Goal: Task Accomplishment & Management: Use online tool/utility

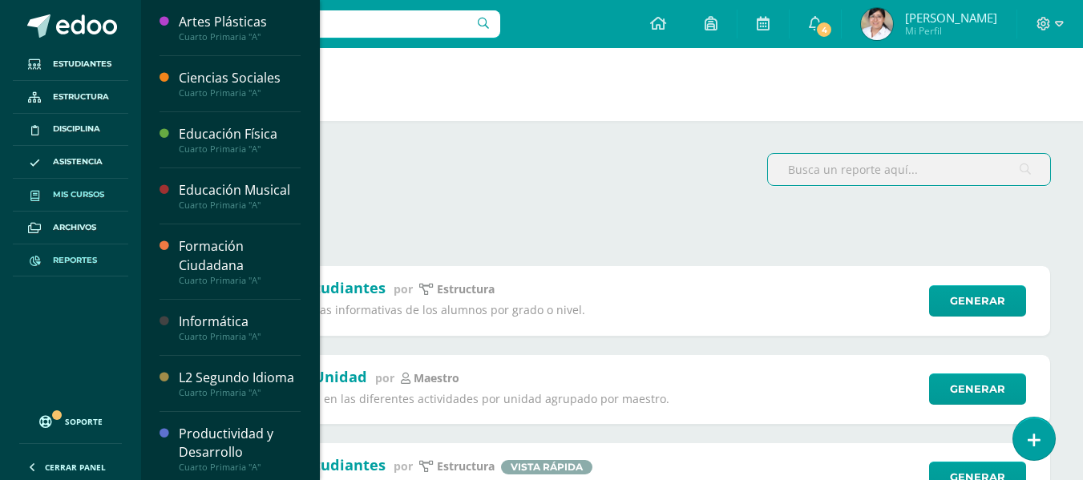
click at [85, 192] on span "Mis cursos" at bounding box center [78, 194] width 51 height 13
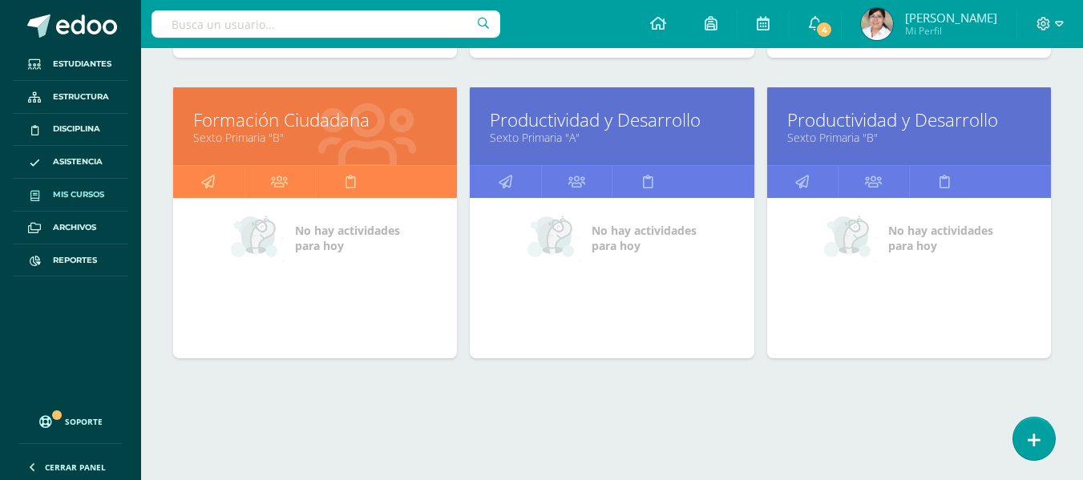
scroll to position [3525, 0]
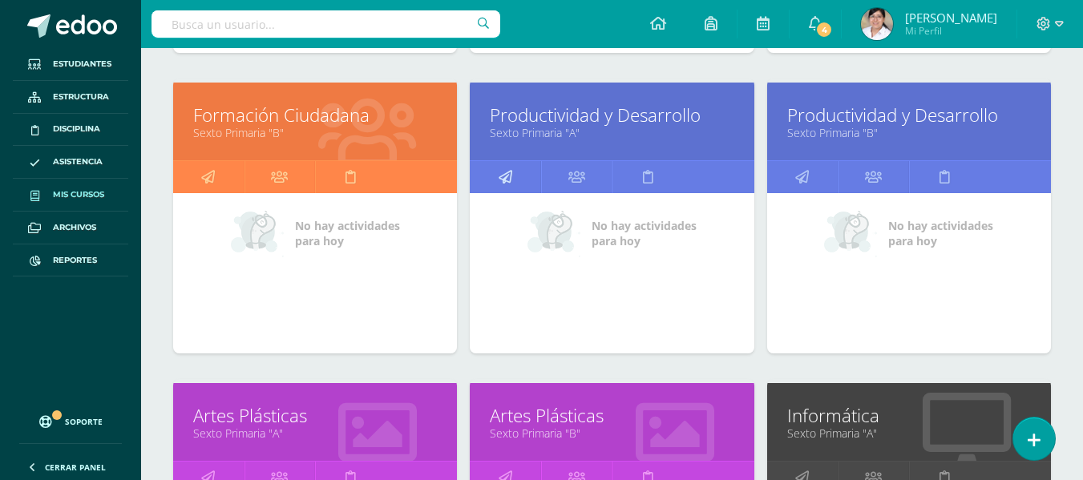
click at [515, 183] on link at bounding box center [505, 177] width 71 height 32
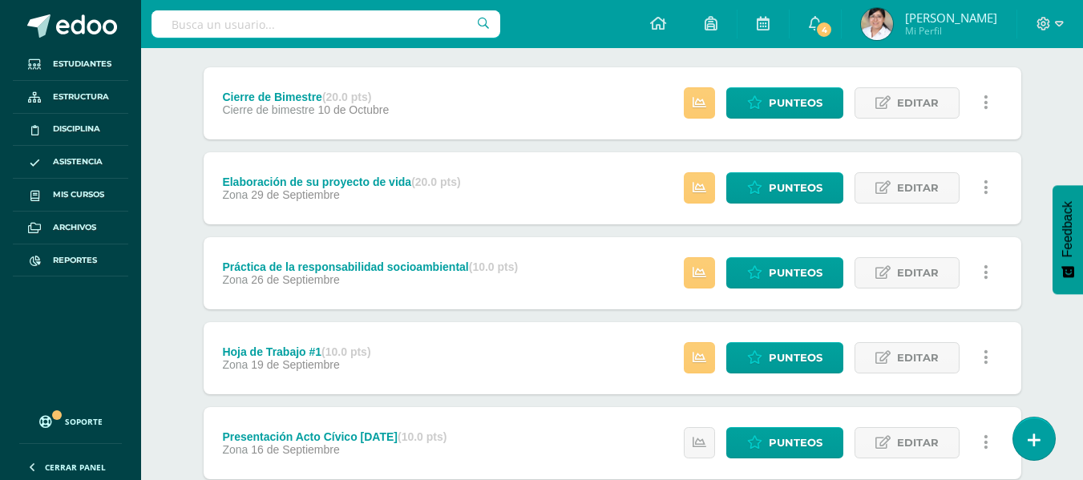
scroll to position [240, 0]
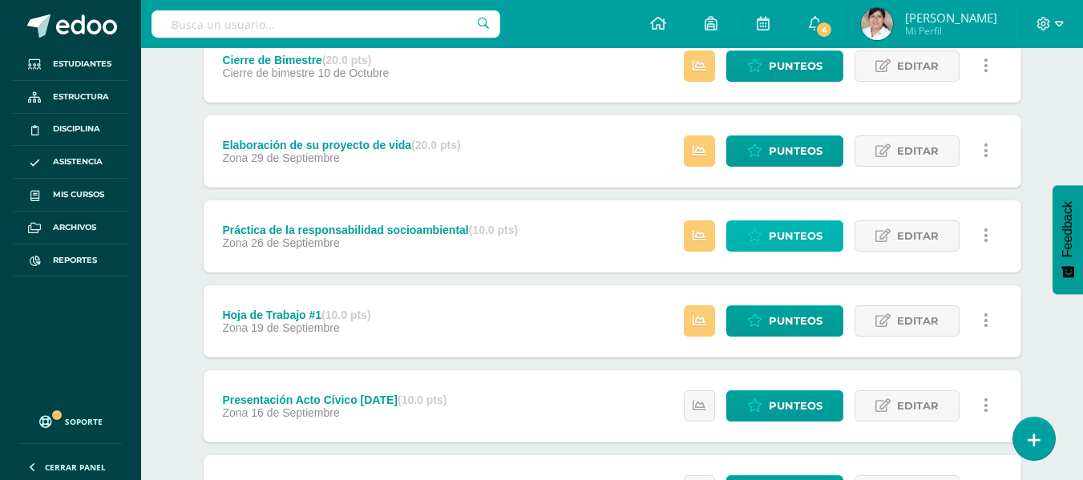
click at [770, 233] on span "Punteos" at bounding box center [796, 236] width 54 height 30
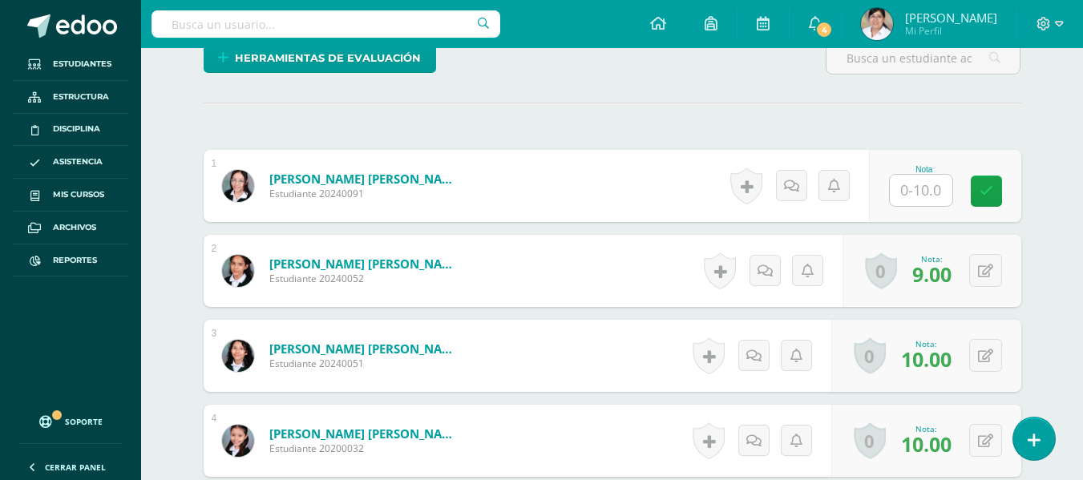
scroll to position [410, 0]
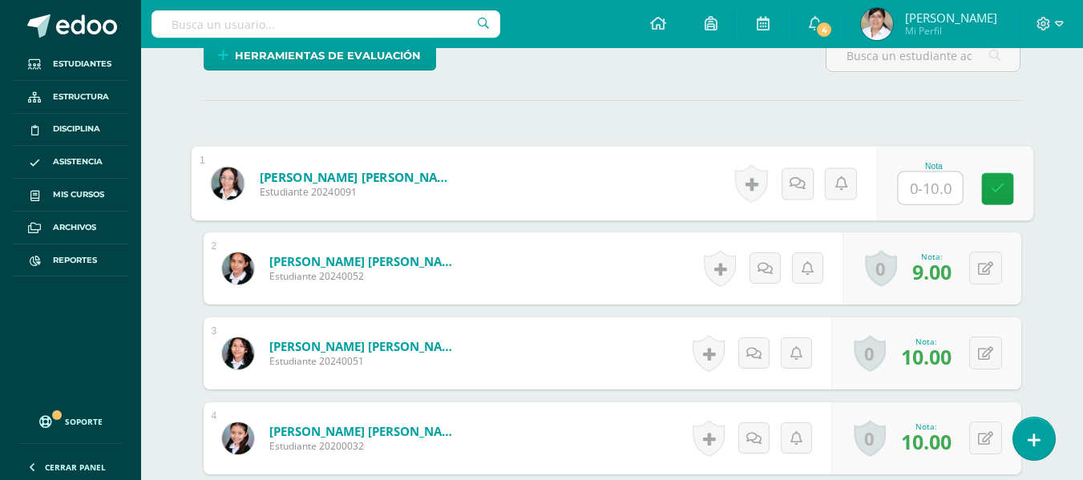
click at [941, 197] on input "text" at bounding box center [930, 188] width 64 height 32
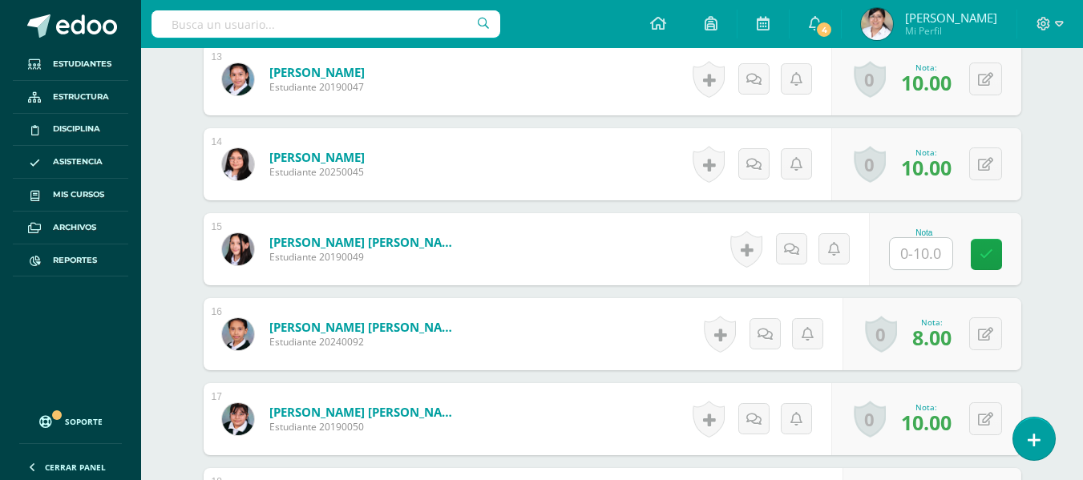
scroll to position [1612, 0]
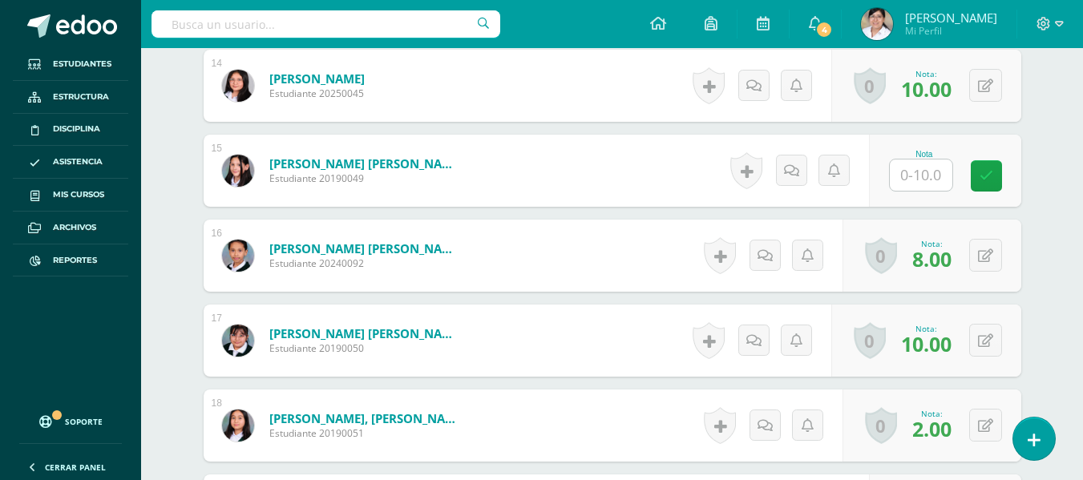
click at [913, 197] on div "Nota" at bounding box center [945, 171] width 152 height 72
click at [920, 172] on input "text" at bounding box center [921, 175] width 63 height 31
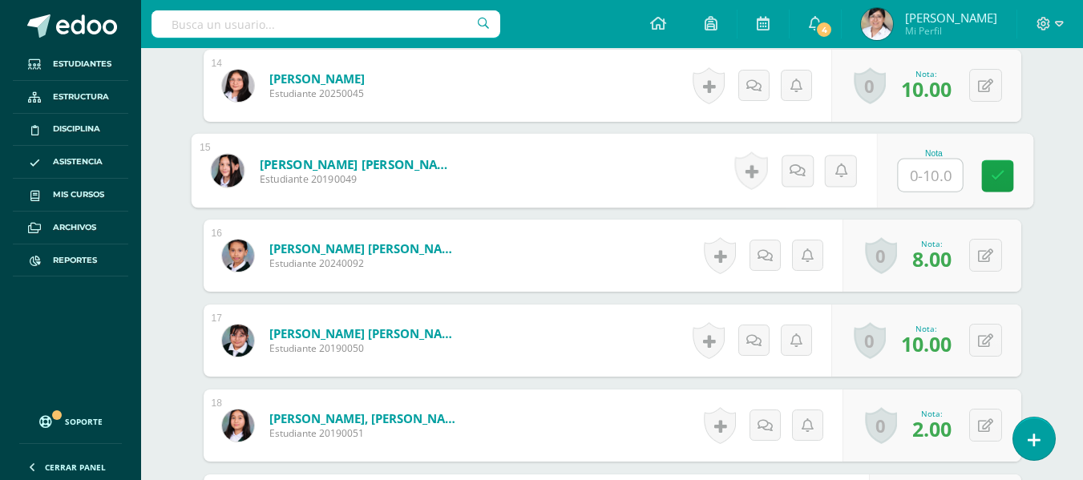
type input "5"
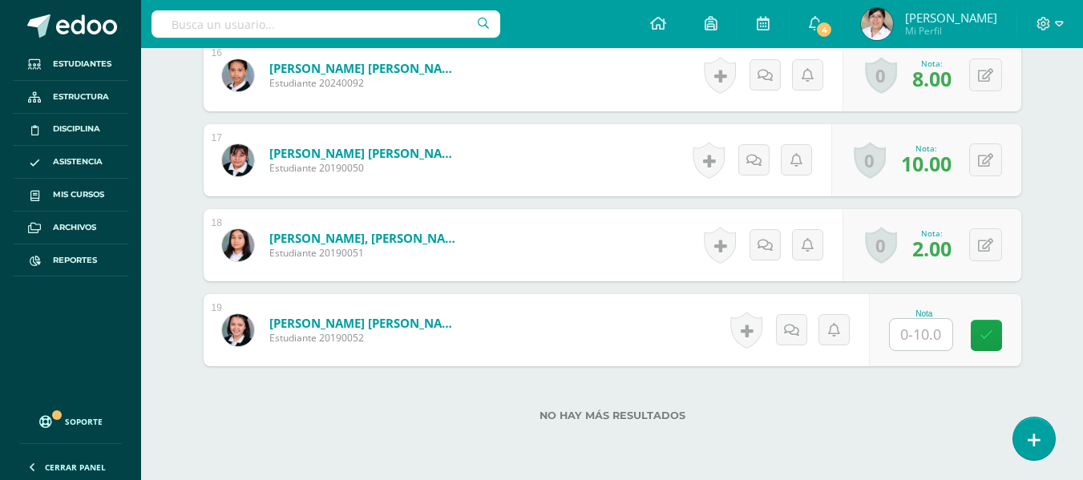
scroll to position [1853, 0]
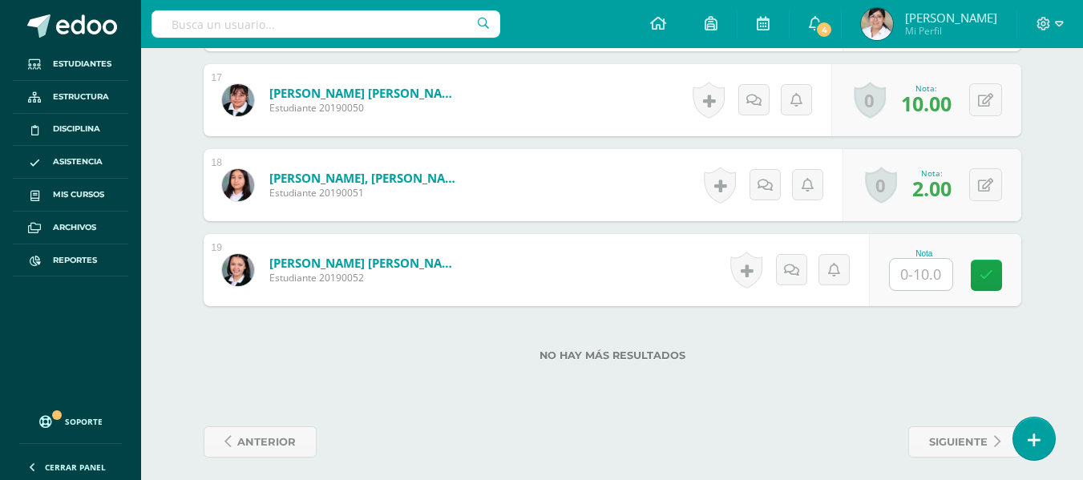
click at [915, 282] on input "text" at bounding box center [921, 274] width 63 height 31
type input "5"
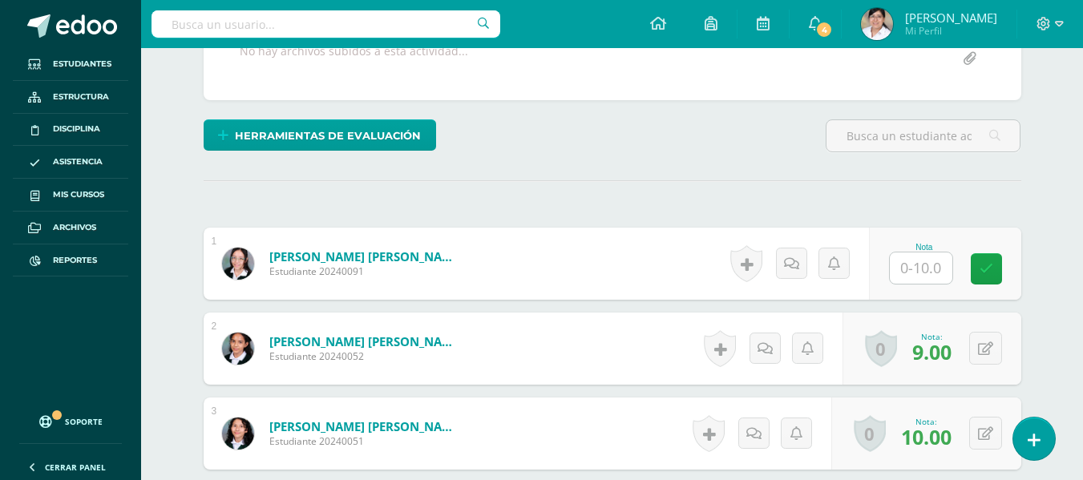
scroll to position [89, 0]
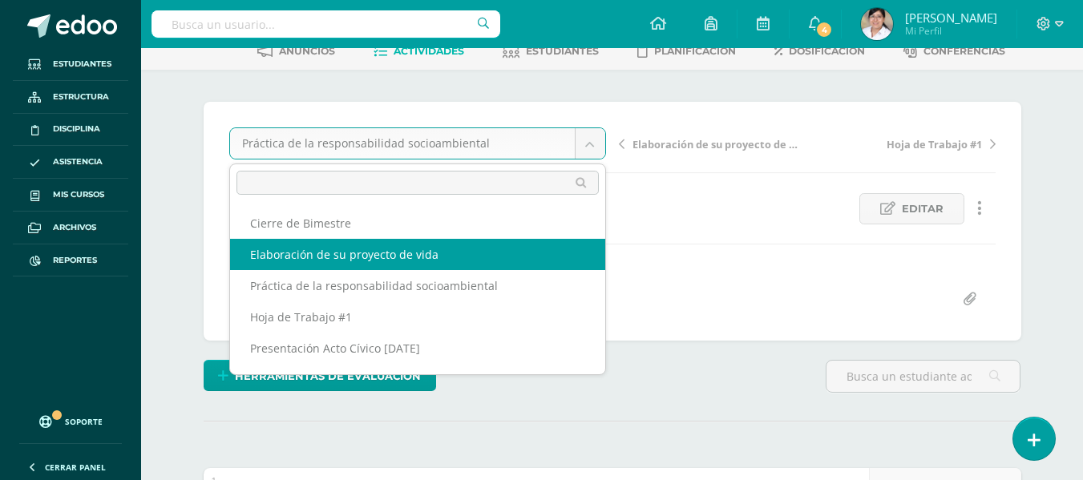
select select "/dashboard/teacher/grade-activity/106572/"
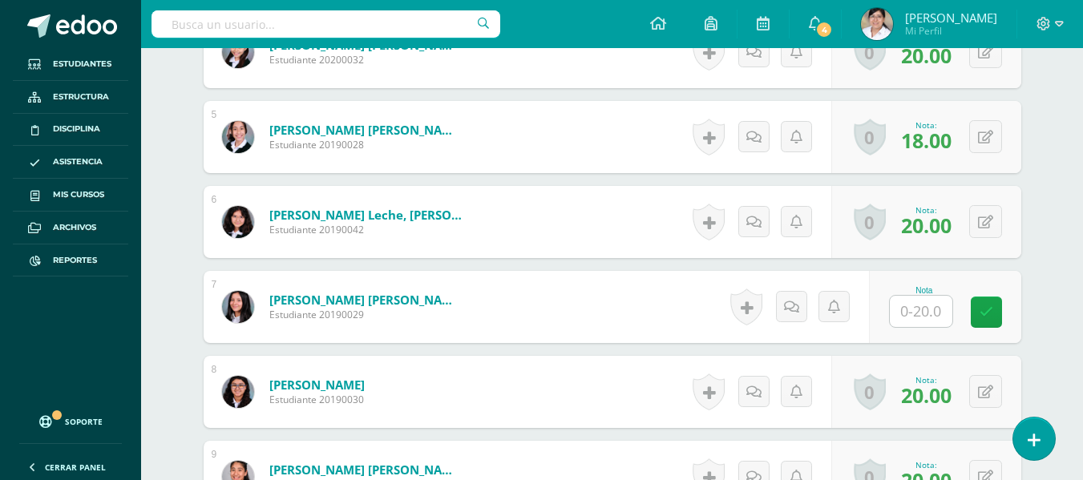
scroll to position [811, 0]
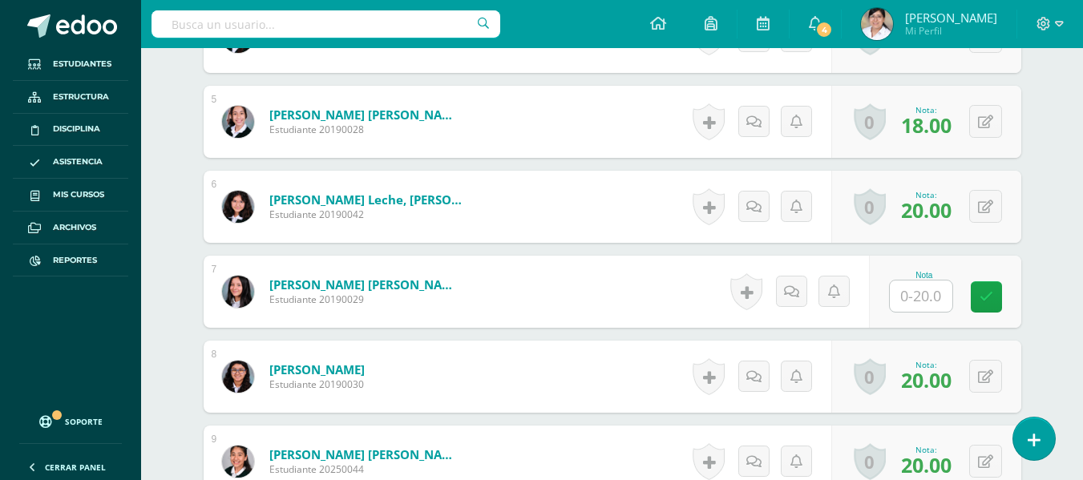
click at [921, 301] on input "text" at bounding box center [921, 296] width 63 height 31
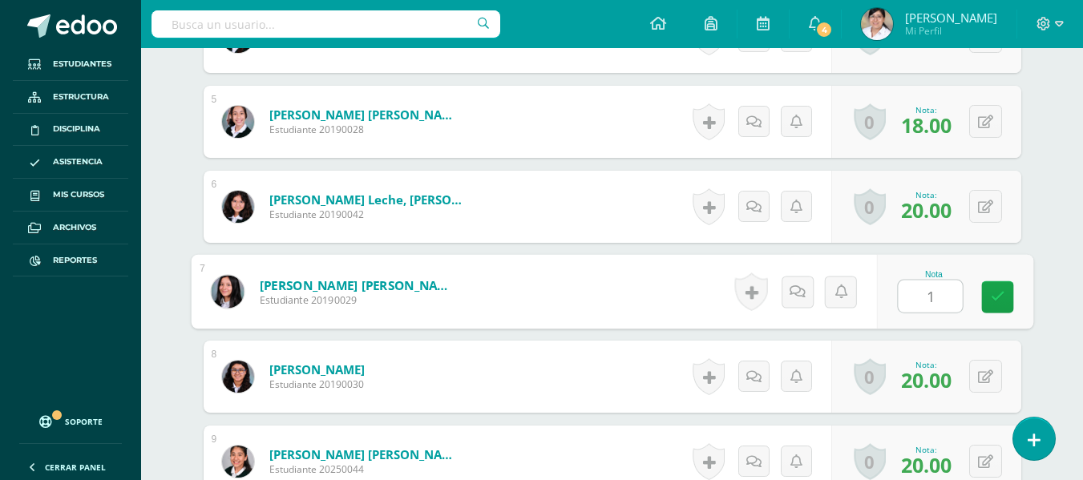
type input "15"
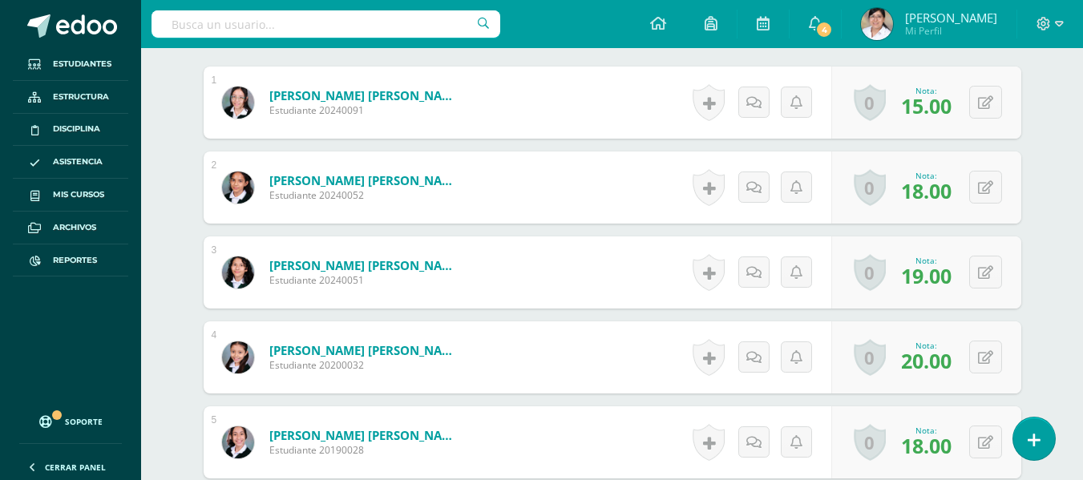
scroll to position [0, 0]
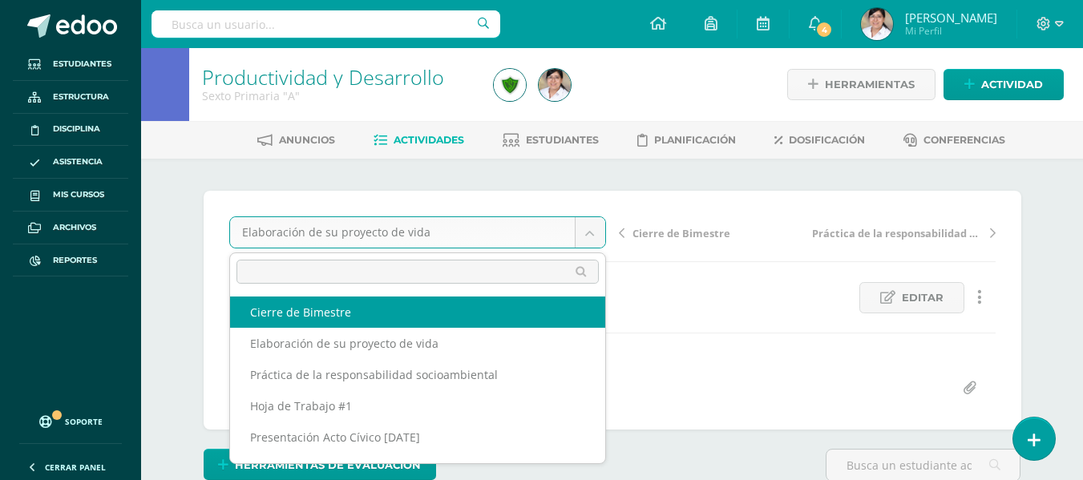
select select "/dashboard/teacher/grade-activity/106573/"
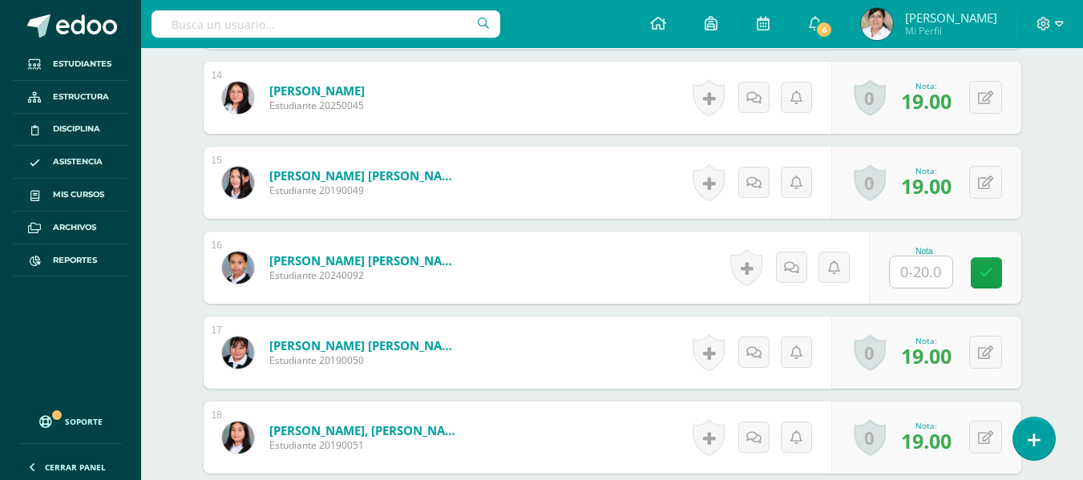
scroll to position [1610, 0]
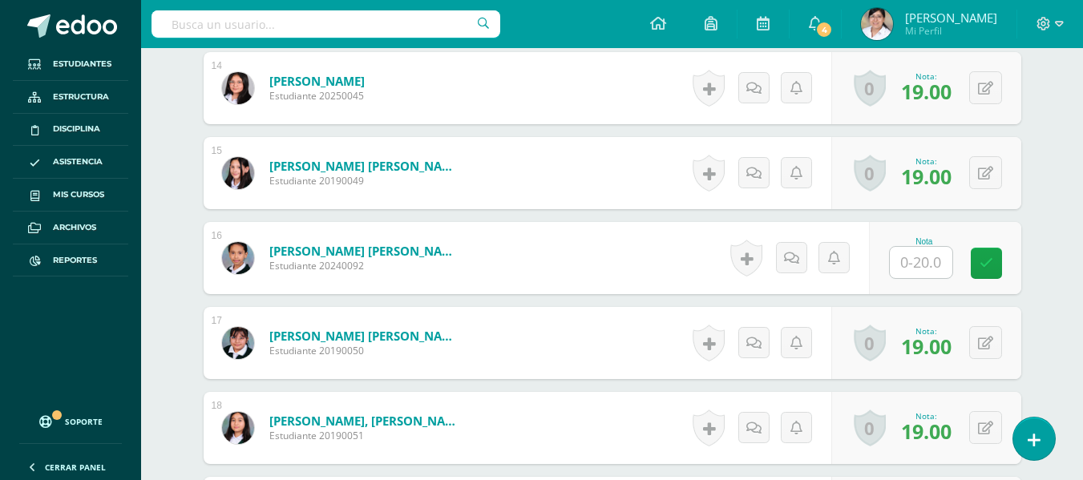
click at [930, 265] on input "text" at bounding box center [921, 262] width 63 height 31
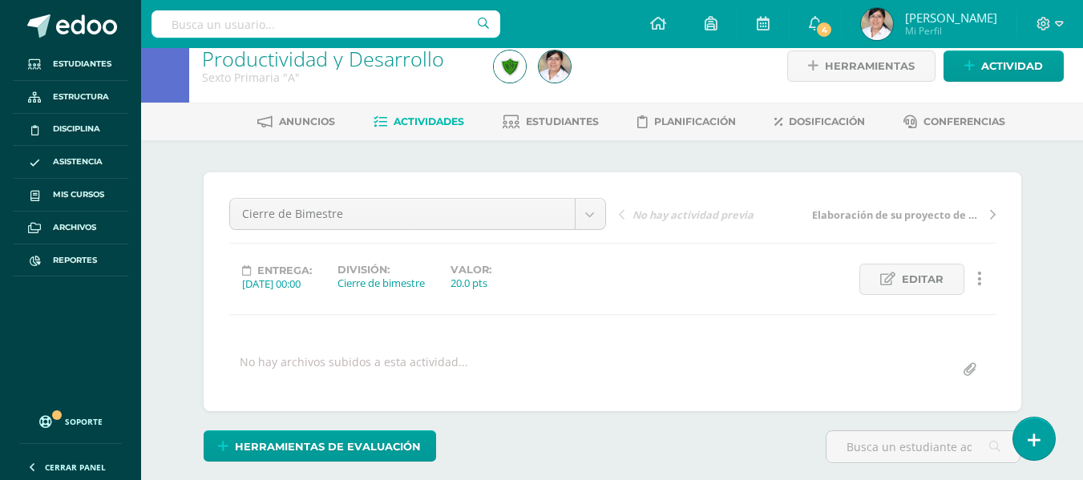
scroll to position [0, 0]
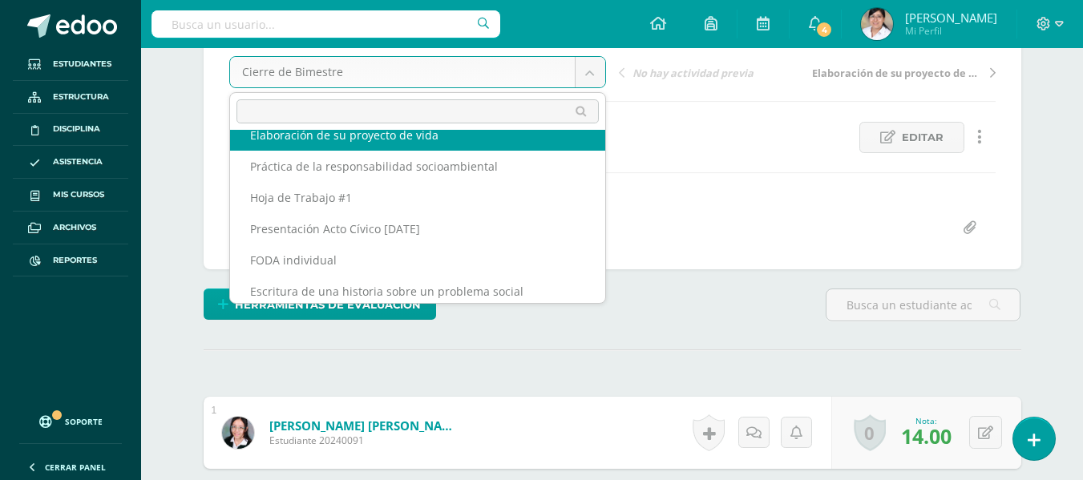
scroll to position [90, 0]
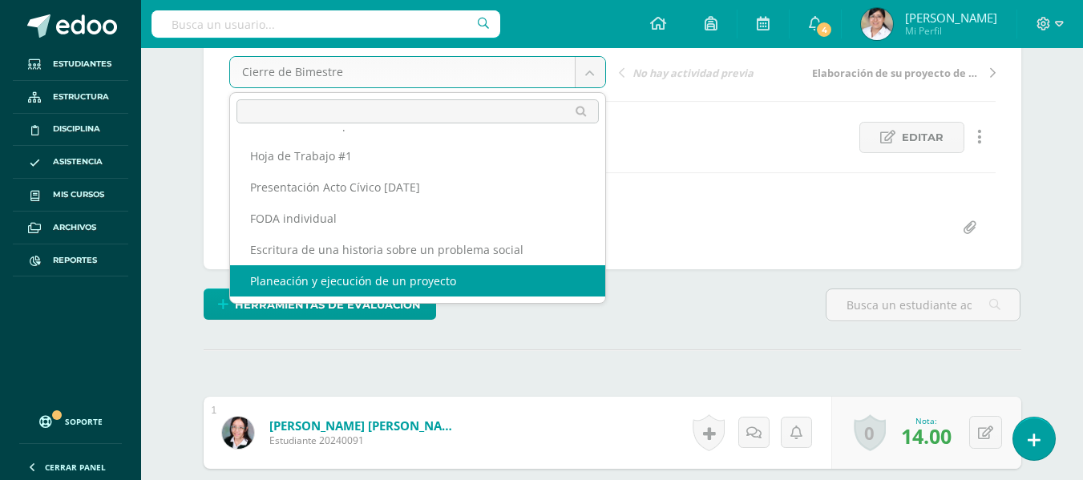
select select "/dashboard/teacher/grade-activity/106566/"
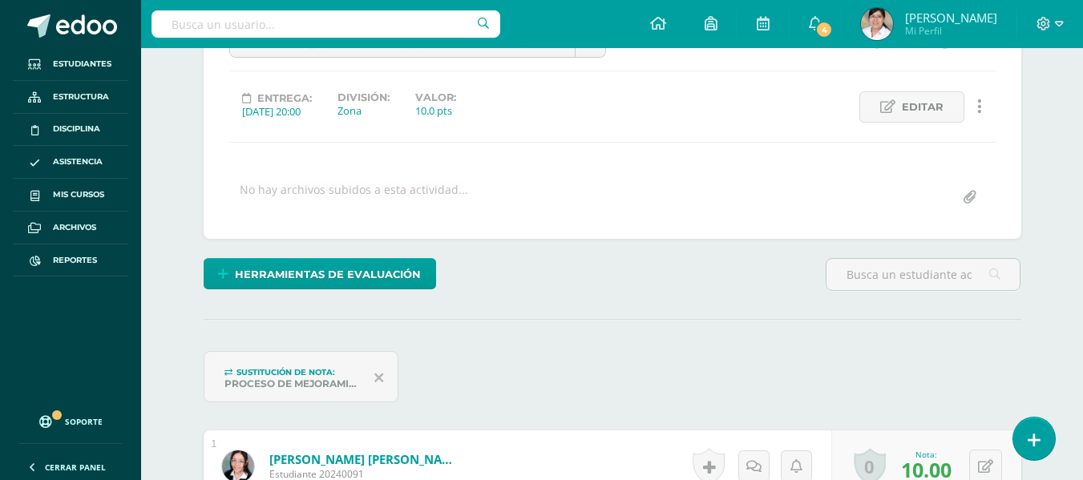
scroll to position [2, 0]
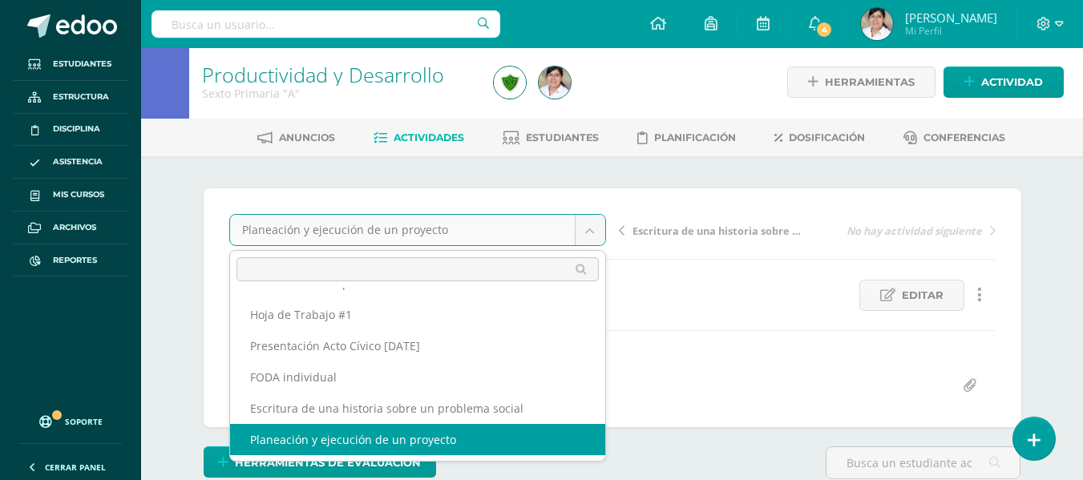
scroll to position [90, 0]
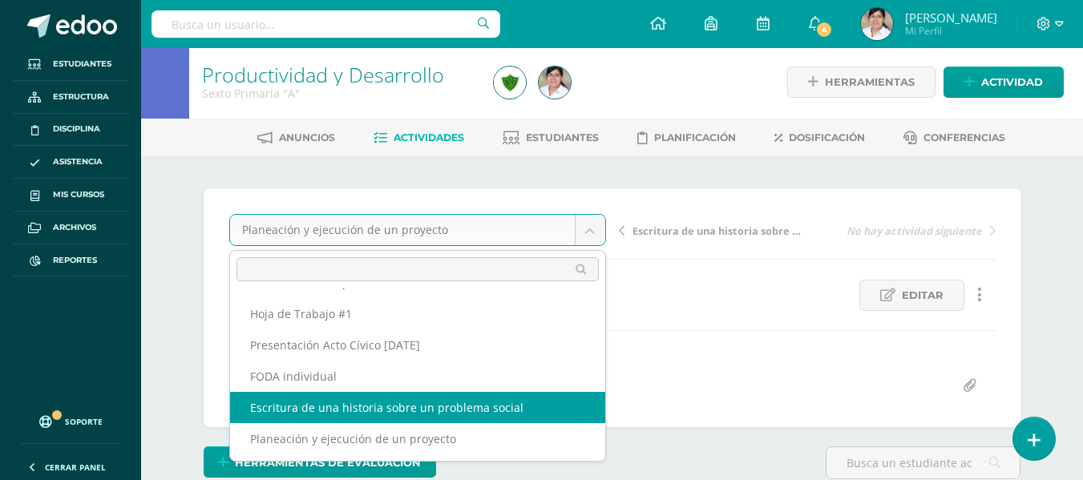
select select "/dashboard/teacher/grade-activity/106567/"
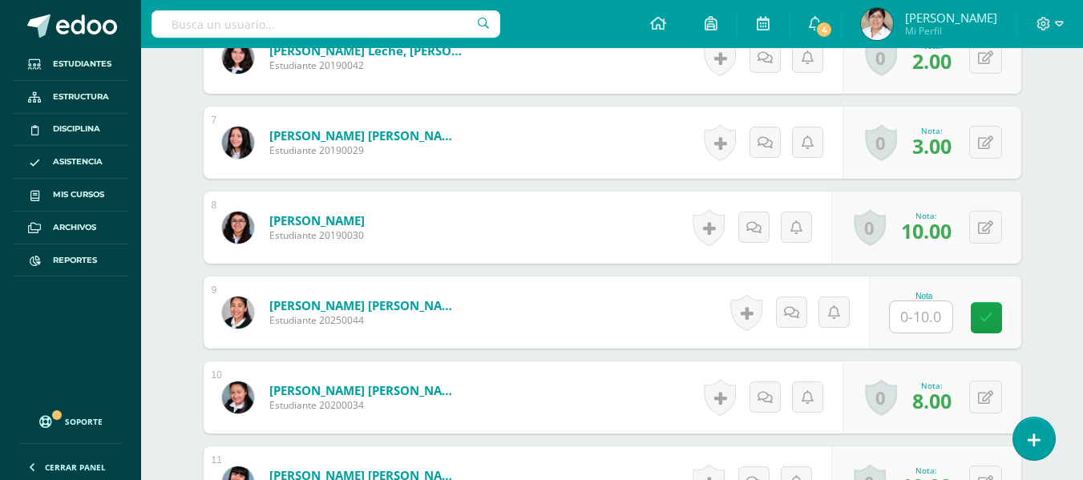
scroll to position [1052, 0]
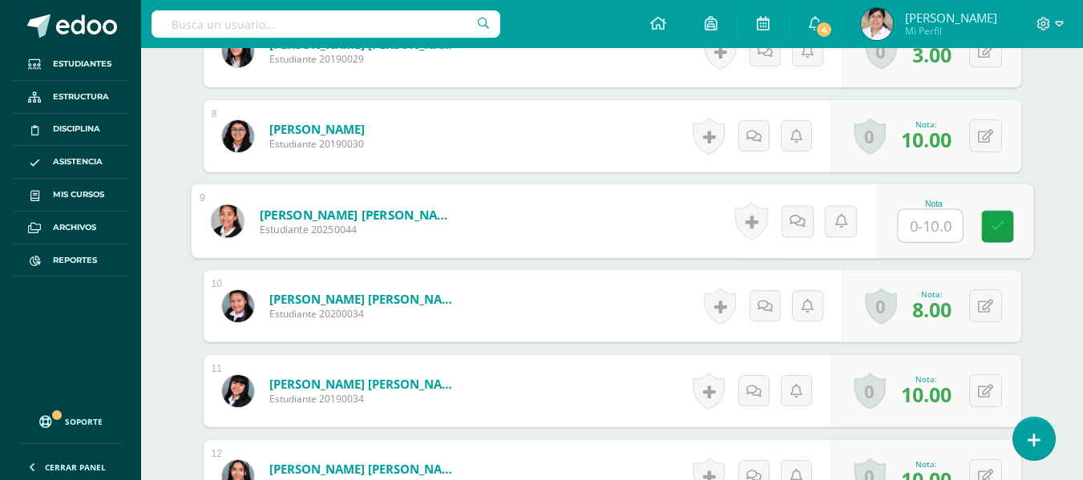
click at [911, 223] on input "text" at bounding box center [930, 226] width 64 height 32
type input "6"
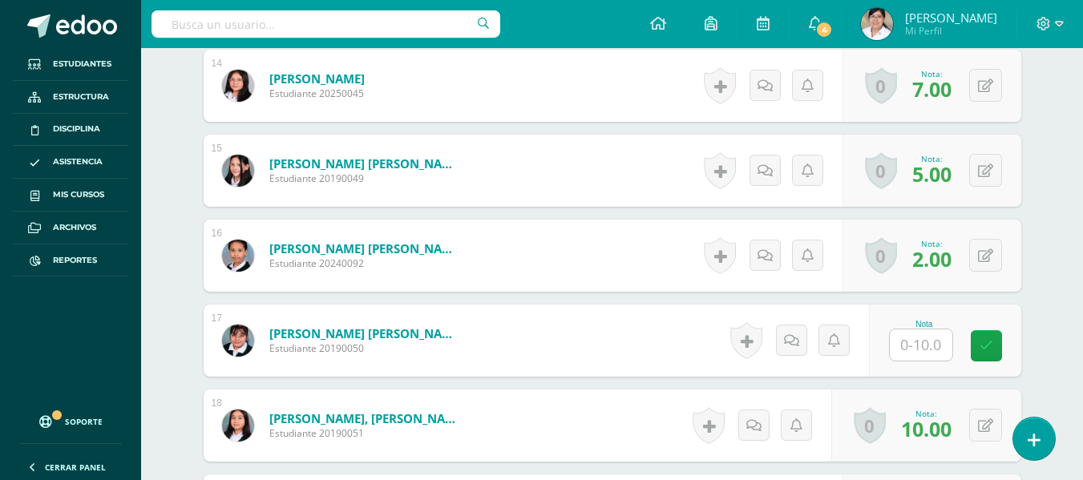
scroll to position [1613, 0]
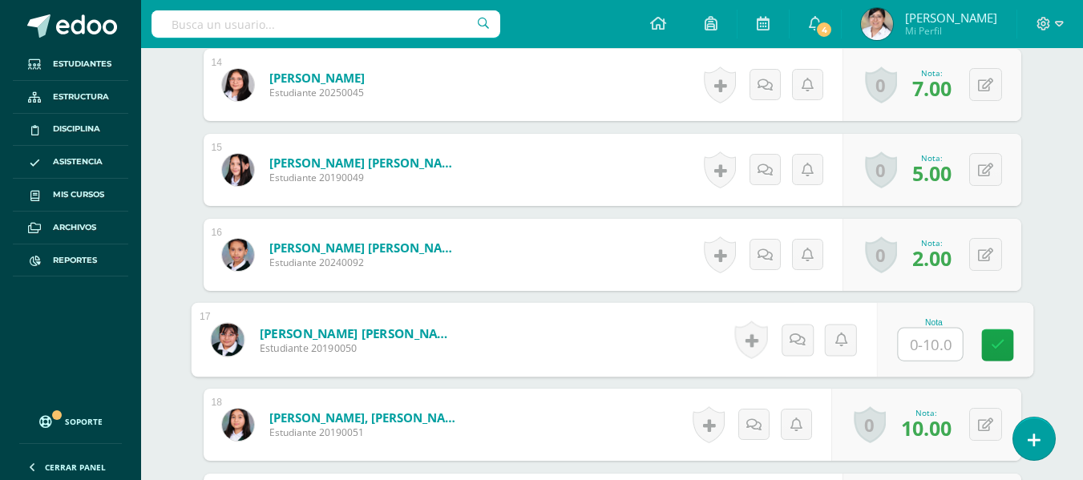
click at [926, 336] on input "text" at bounding box center [930, 345] width 64 height 32
type input "9"
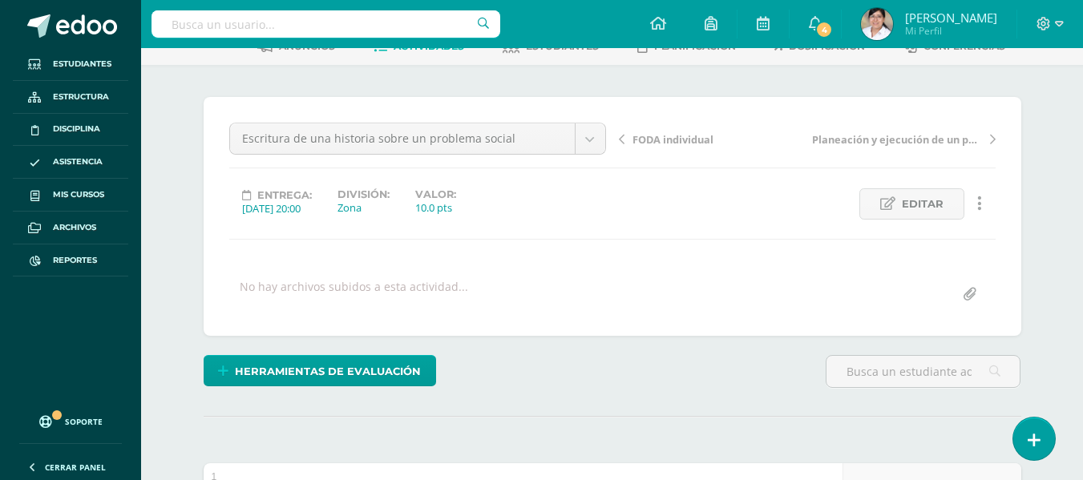
scroll to position [0, 0]
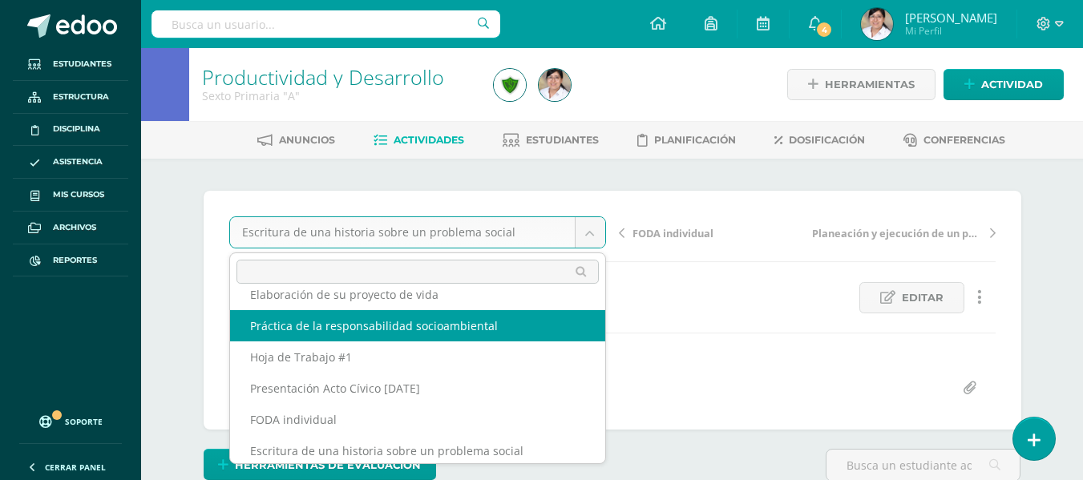
scroll to position [90, 0]
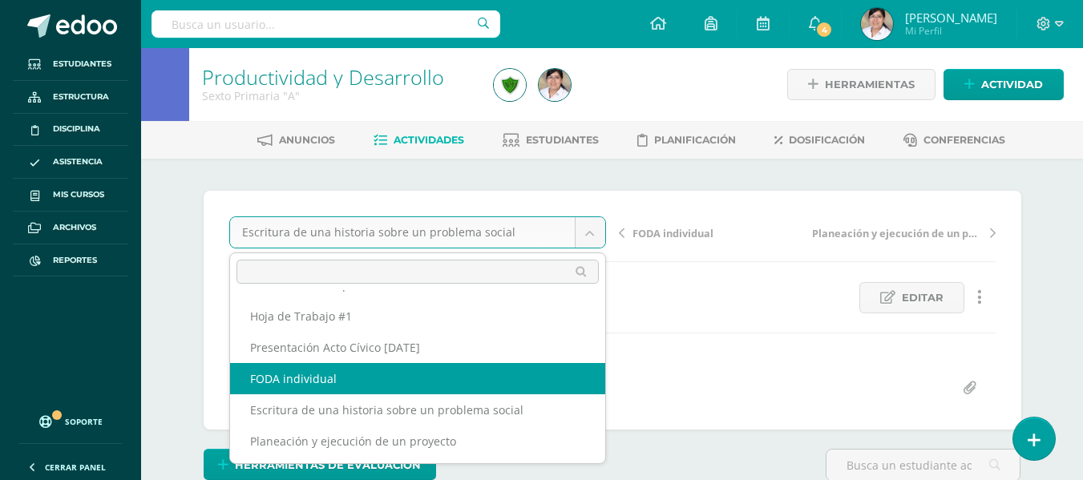
select select "/dashboard/teacher/grade-activity/106568/"
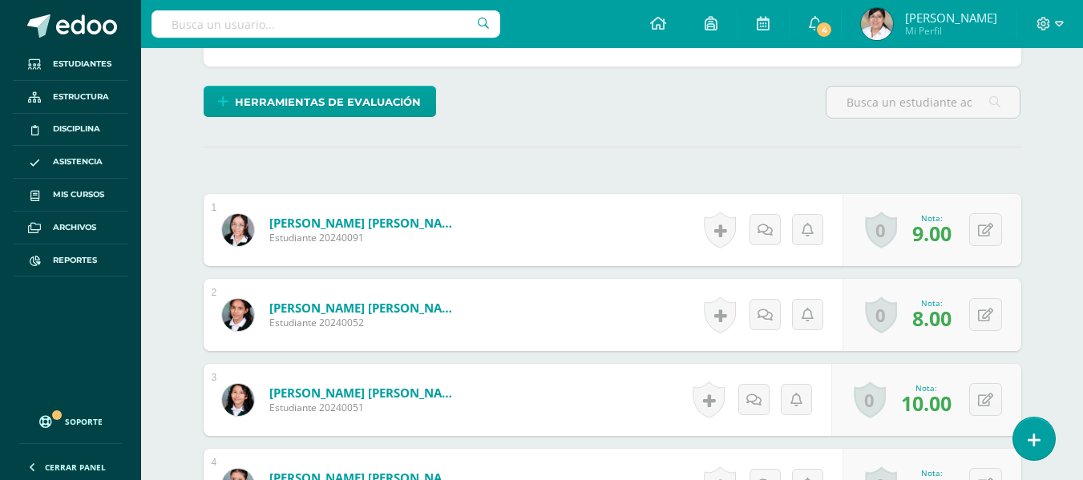
scroll to position [18, 0]
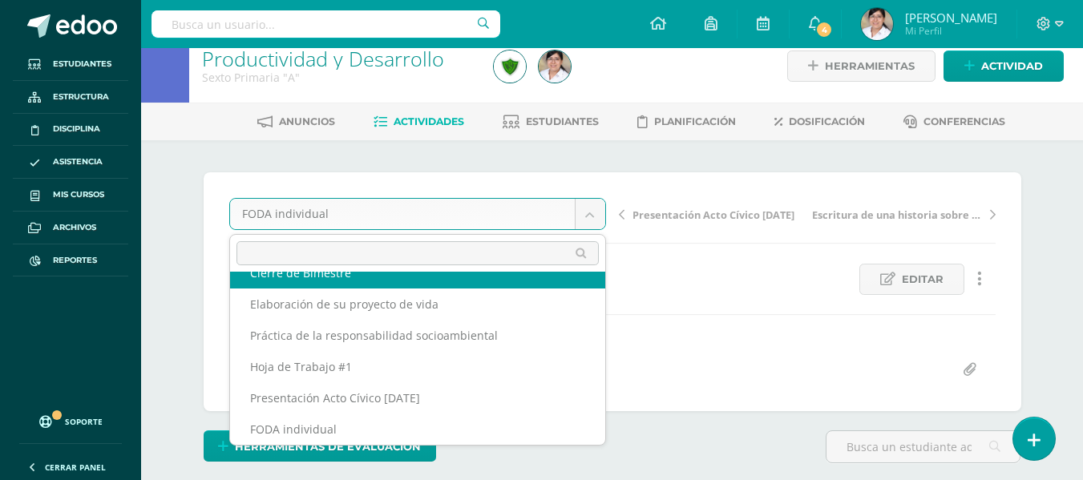
scroll to position [0, 0]
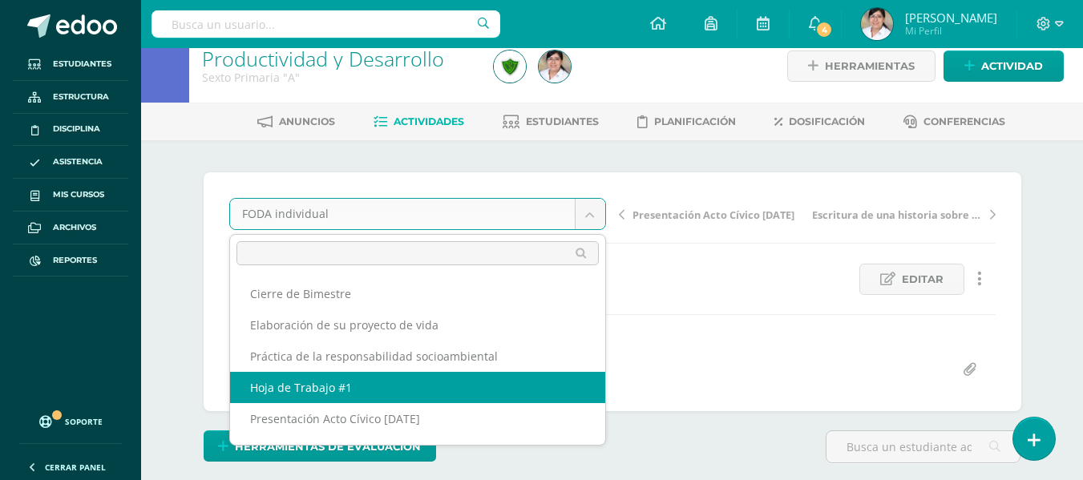
select select "/dashboard/teacher/grade-activity/106569/"
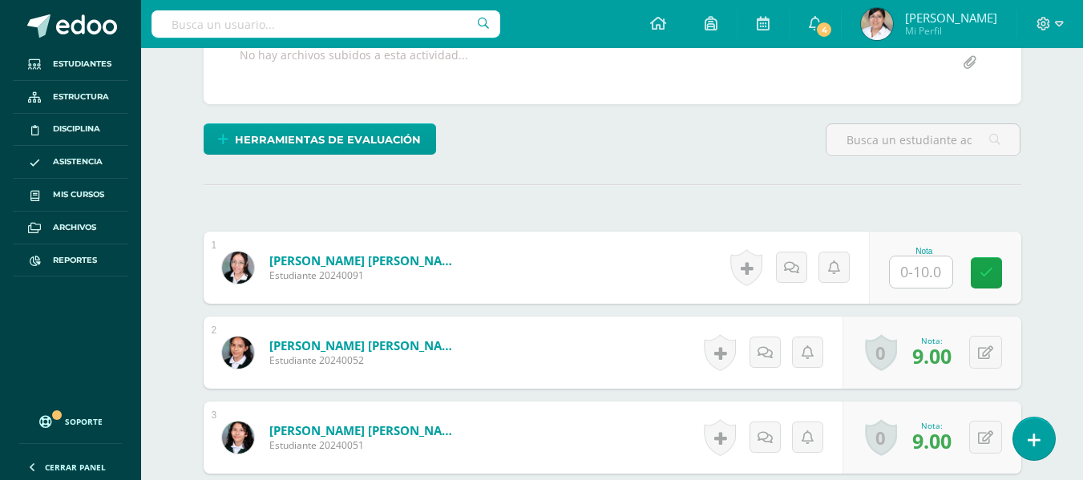
scroll to position [326, 0]
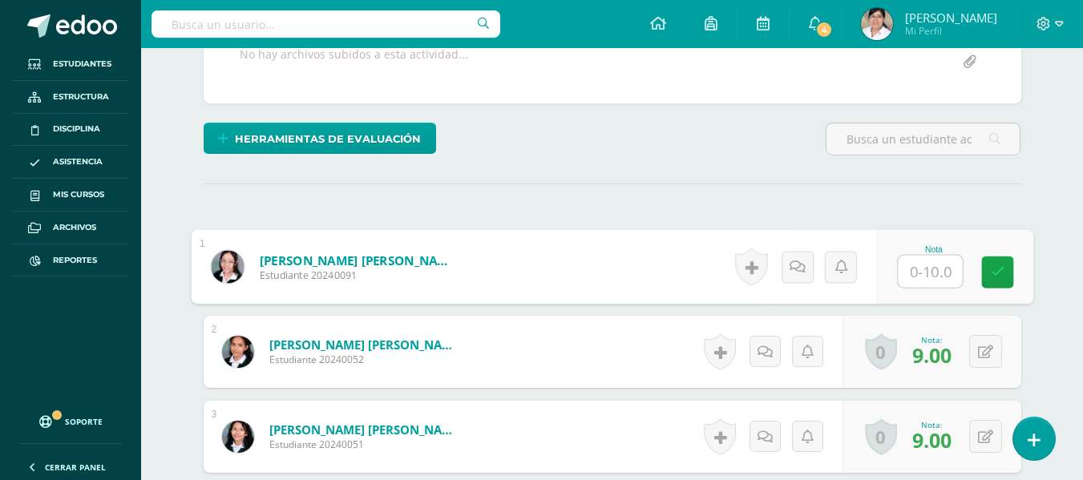
click at [928, 269] on input "text" at bounding box center [930, 272] width 64 height 32
type input "9"
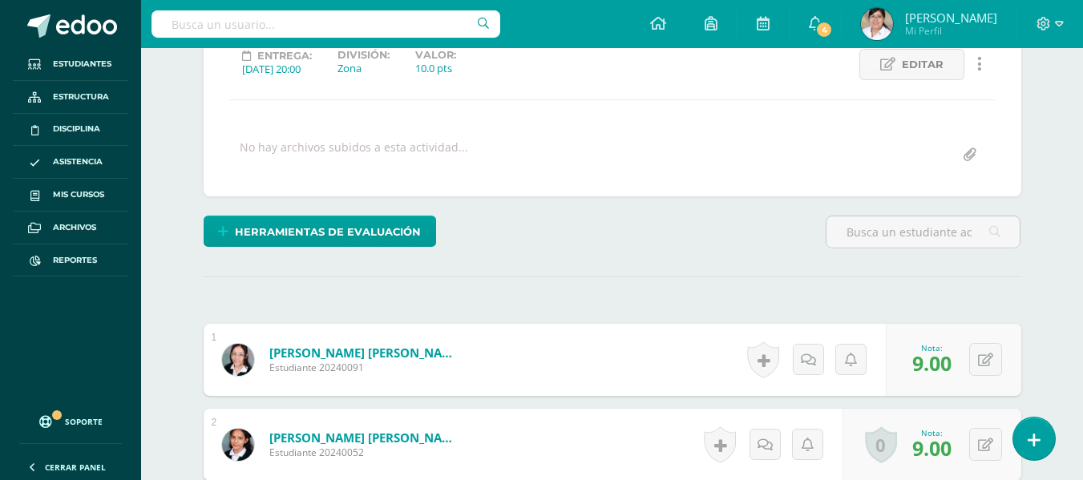
scroll to position [0, 0]
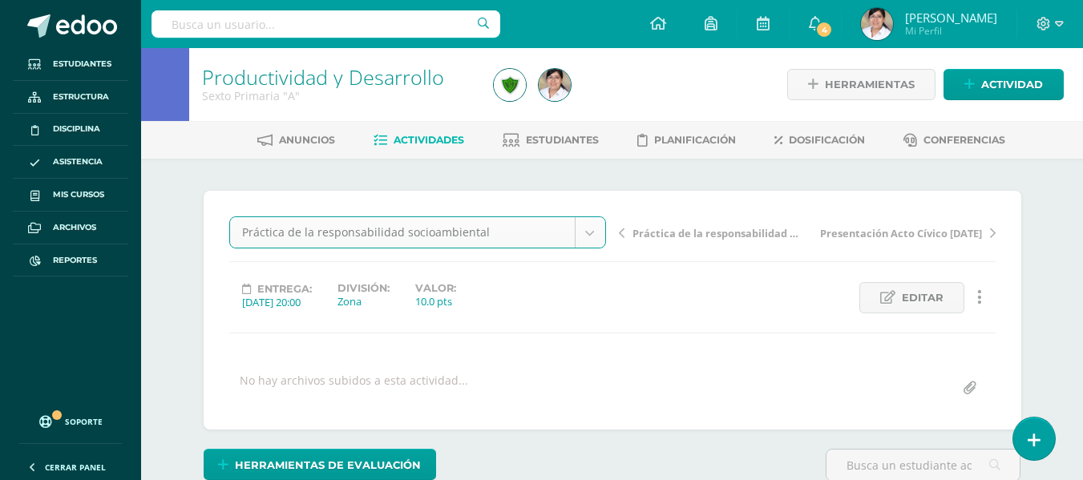
select select "/dashboard/teacher/grade-activity/106570/"
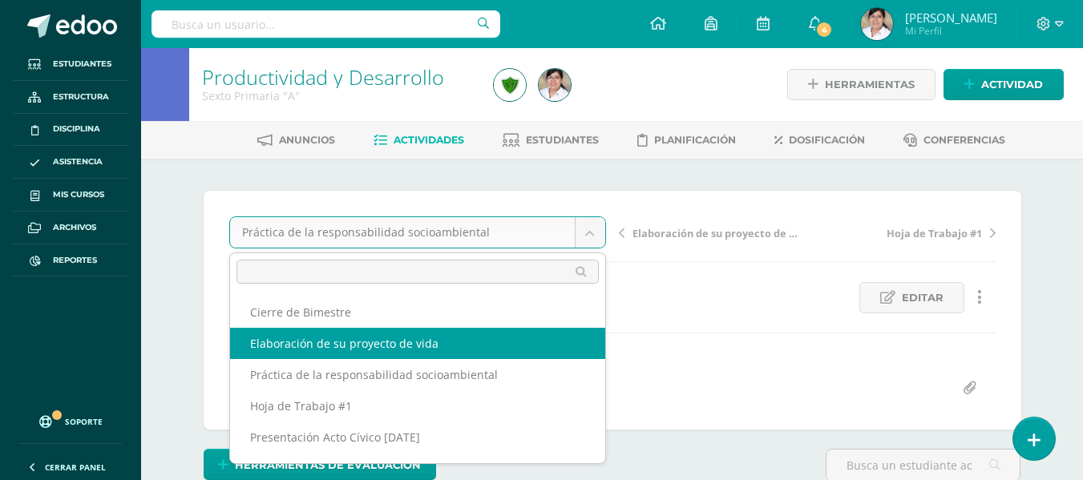
scroll to position [80, 0]
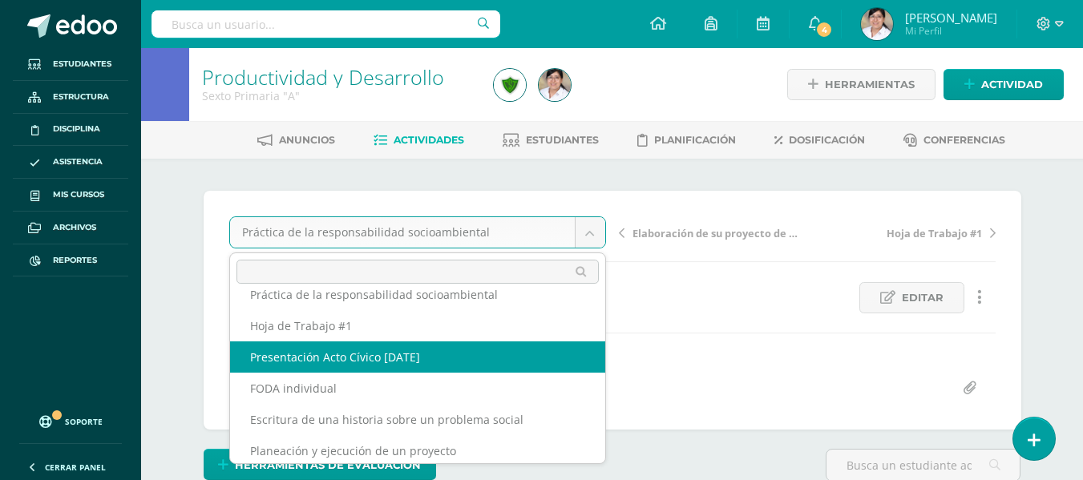
select select "/dashboard/teacher/grade-activity/106571/"
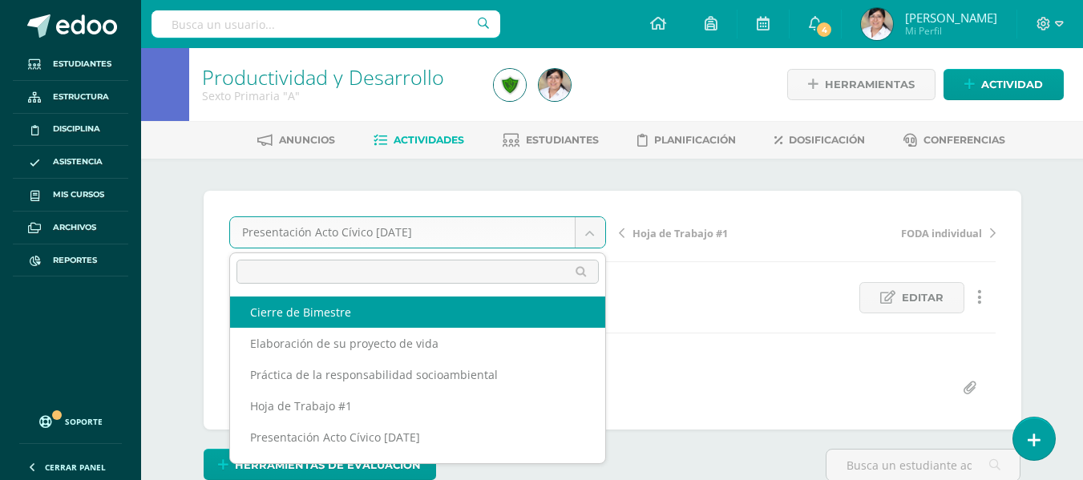
select select "/dashboard/teacher/grade-activity/106573/"
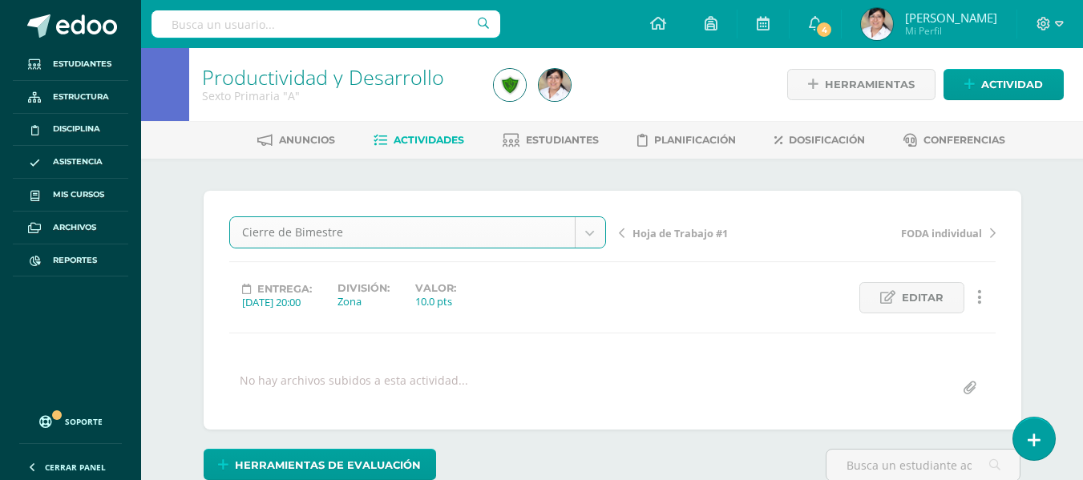
scroll to position [1, 0]
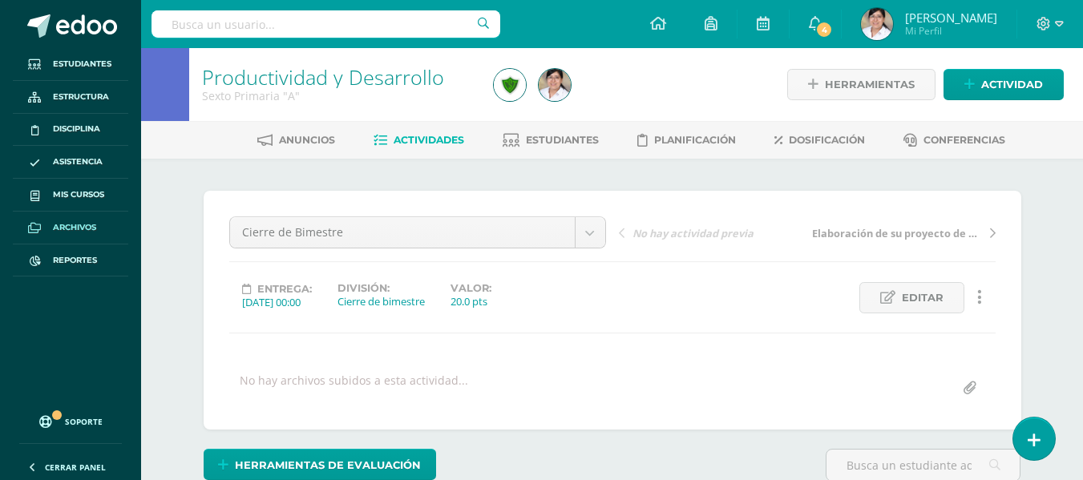
click at [96, 226] on span "Archivos" at bounding box center [74, 227] width 43 height 13
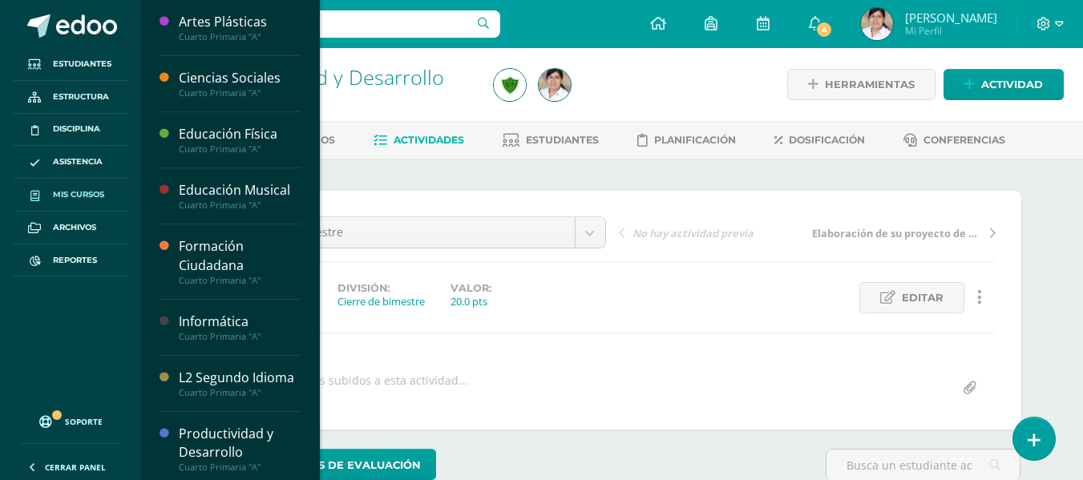
click at [91, 198] on span "Mis cursos" at bounding box center [78, 194] width 51 height 13
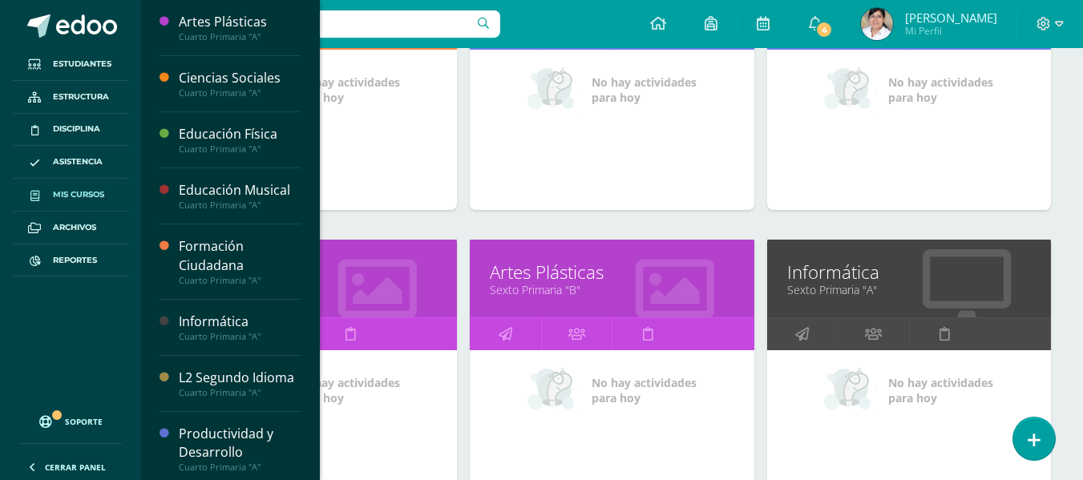
scroll to position [3685, 0]
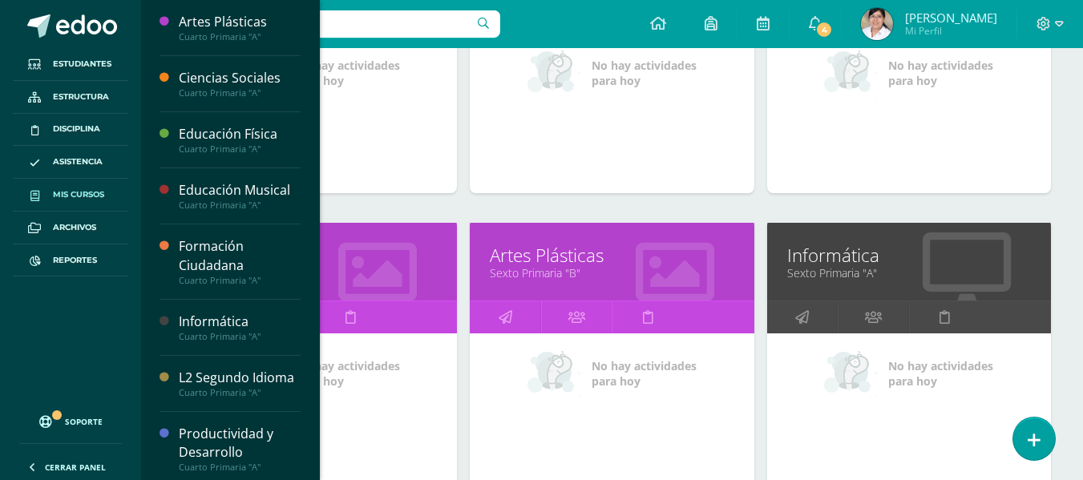
click at [365, 289] on icon at bounding box center [377, 271] width 79 height 79
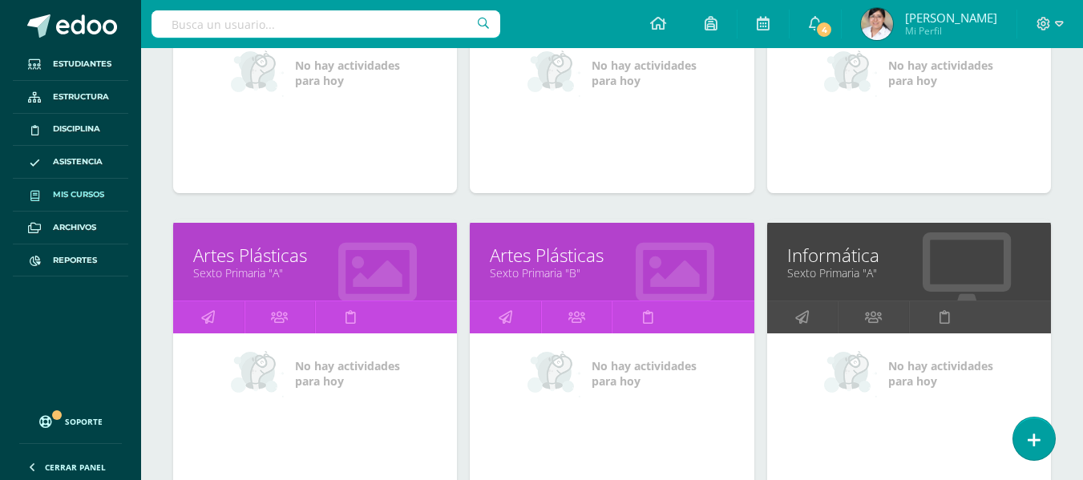
click at [70, 180] on link "Mis cursos" at bounding box center [70, 195] width 115 height 33
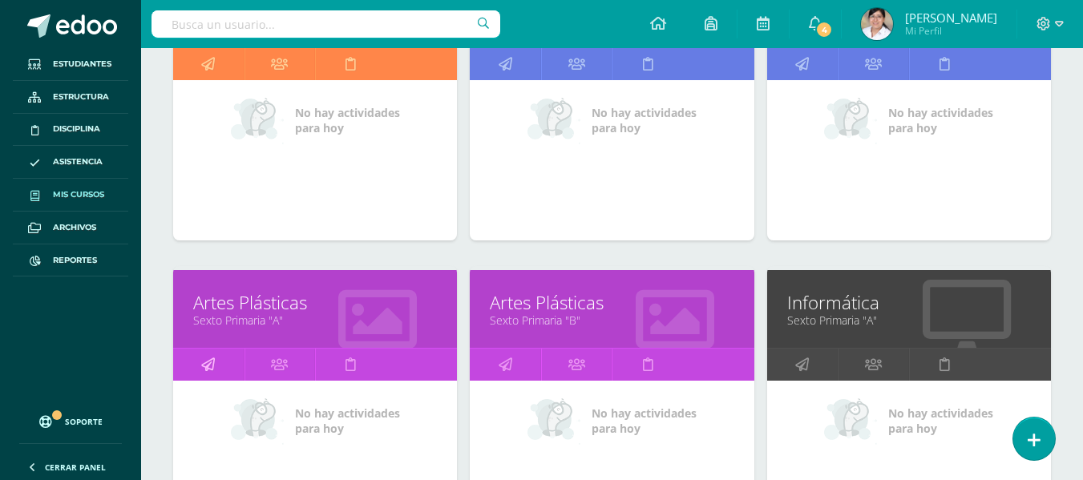
scroll to position [3665, 0]
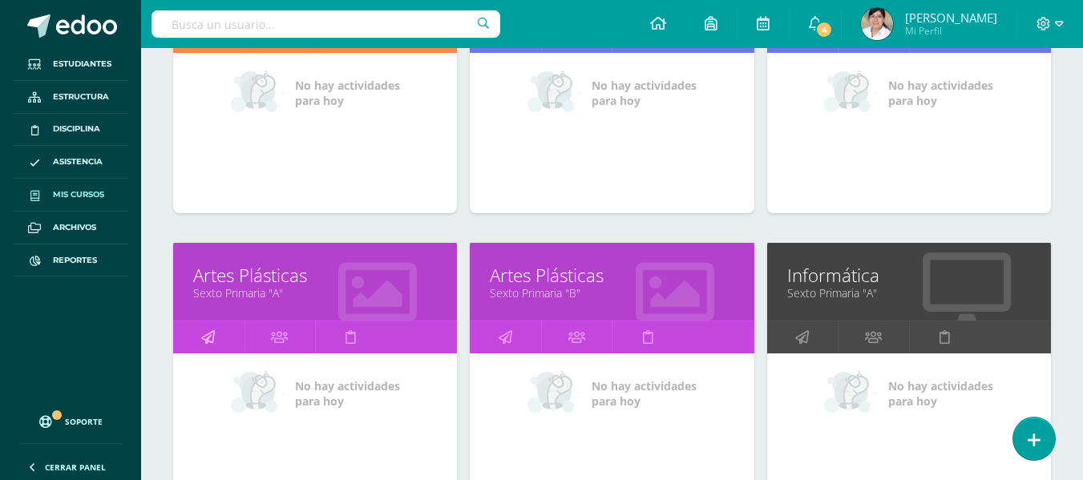
click at [210, 332] on icon at bounding box center [208, 336] width 14 height 31
